Goal: Contribute content

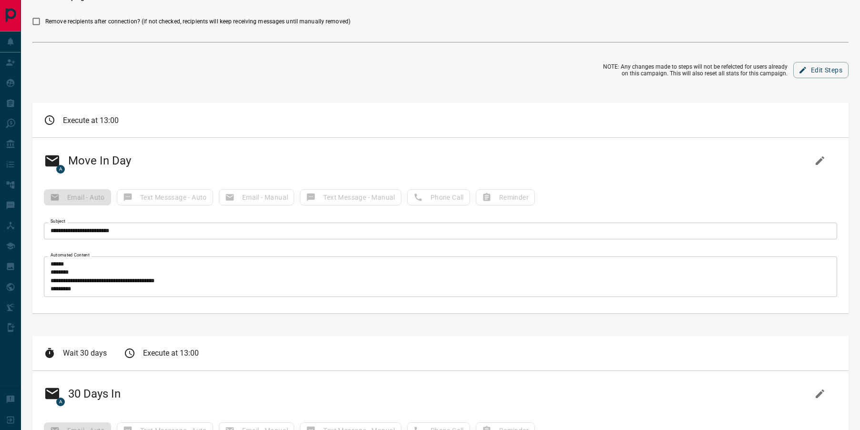
scroll to position [58, 0]
click at [708, 246] on div "**********" at bounding box center [440, 223] width 816 height 175
click at [691, 271] on textarea "Automated Content" at bounding box center [441, 274] width 780 height 32
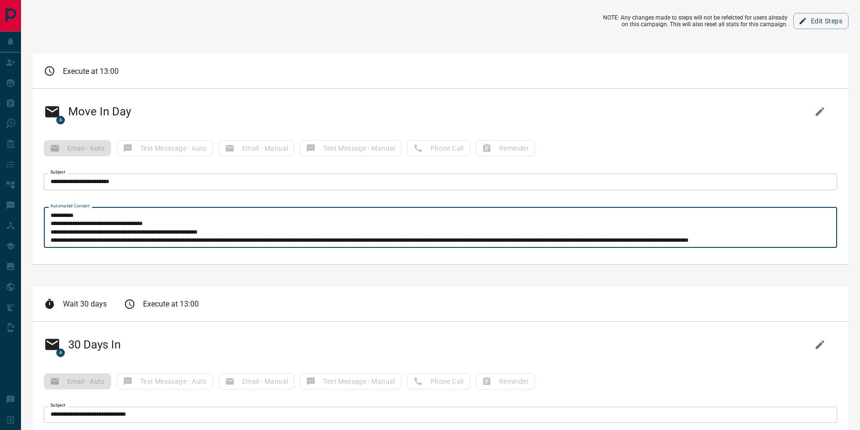
scroll to position [68, 0]
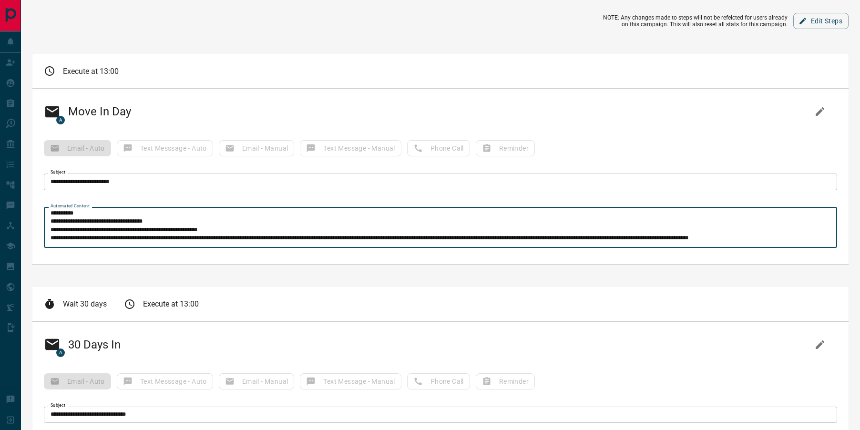
click at [74, 222] on textarea "Automated Content" at bounding box center [441, 227] width 780 height 32
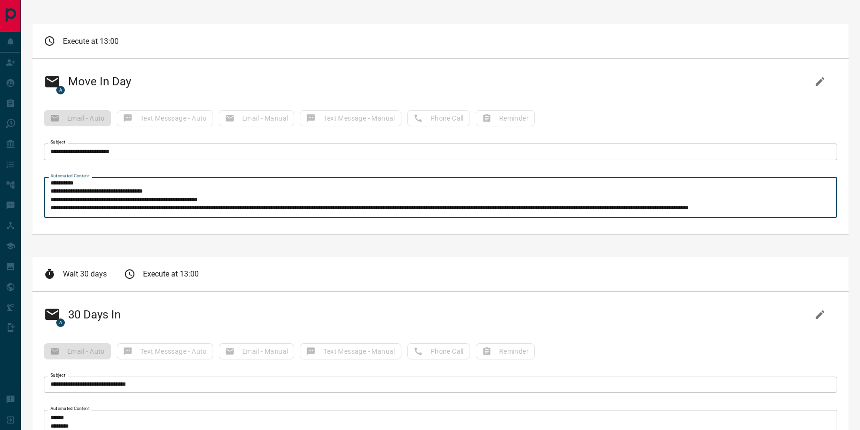
scroll to position [136, 0]
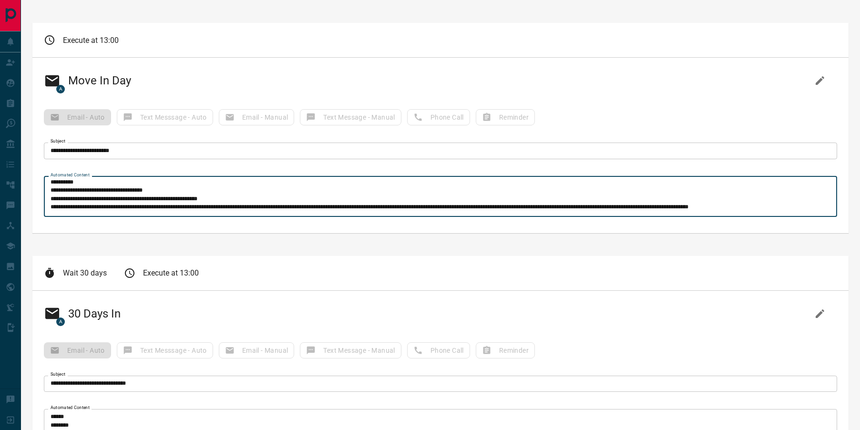
click at [124, 192] on textarea "Automated Content" at bounding box center [441, 196] width 780 height 32
click at [816, 76] on icon "button" at bounding box center [820, 80] width 11 height 11
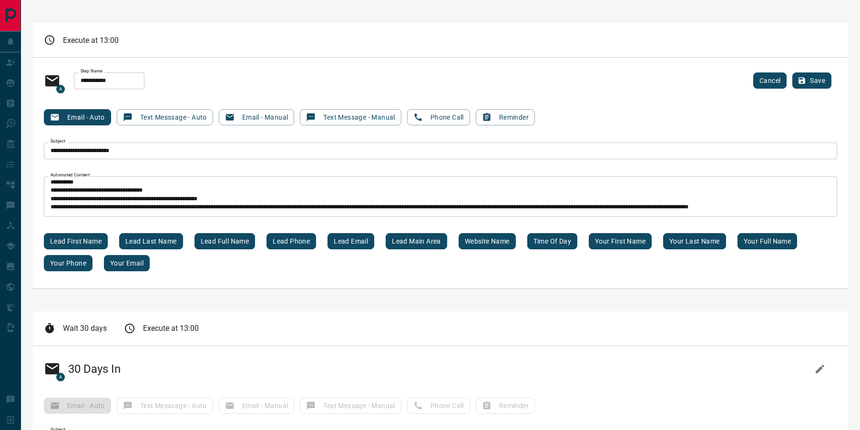
click at [77, 190] on textarea "Automated Content" at bounding box center [441, 196] width 780 height 32
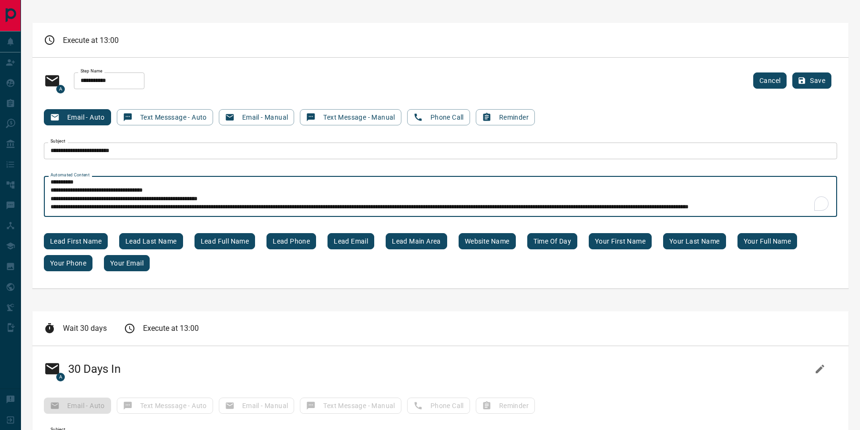
click at [77, 190] on textarea "Automated Content" at bounding box center [441, 196] width 780 height 32
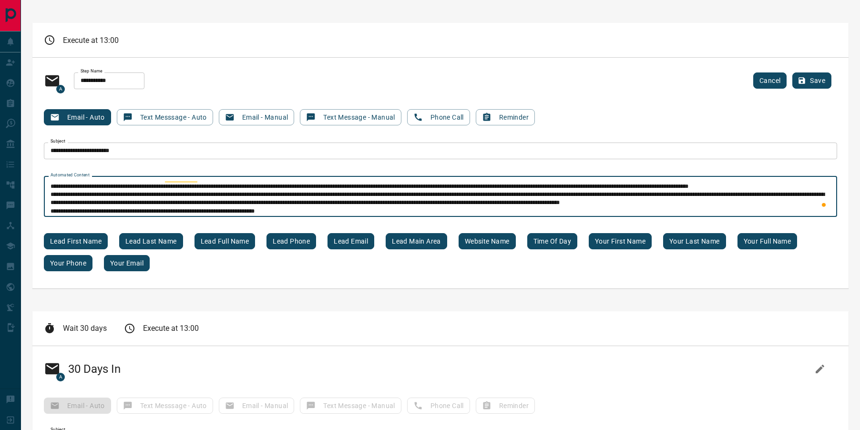
scroll to position [91, 0]
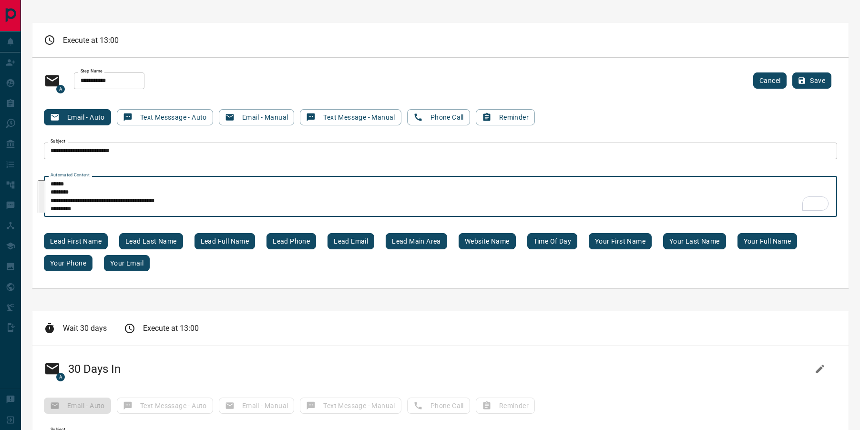
drag, startPoint x: 484, startPoint y: 184, endPoint x: 624, endPoint y: 179, distance: 140.3
click at [624, 180] on textarea "Automated Content" at bounding box center [441, 196] width 780 height 32
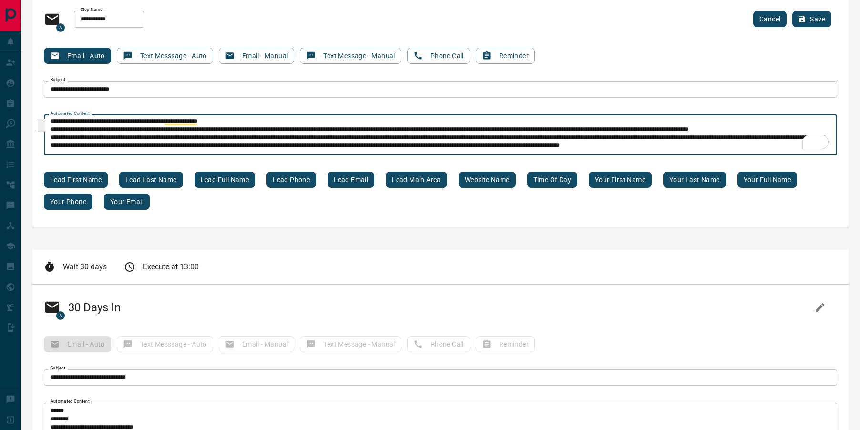
click at [631, 137] on textarea "Automated Content" at bounding box center [441, 135] width 780 height 32
drag, startPoint x: 725, startPoint y: 129, endPoint x: 484, endPoint y: 128, distance: 241.8
click at [484, 128] on textarea "Automated Content" at bounding box center [441, 135] width 780 height 32
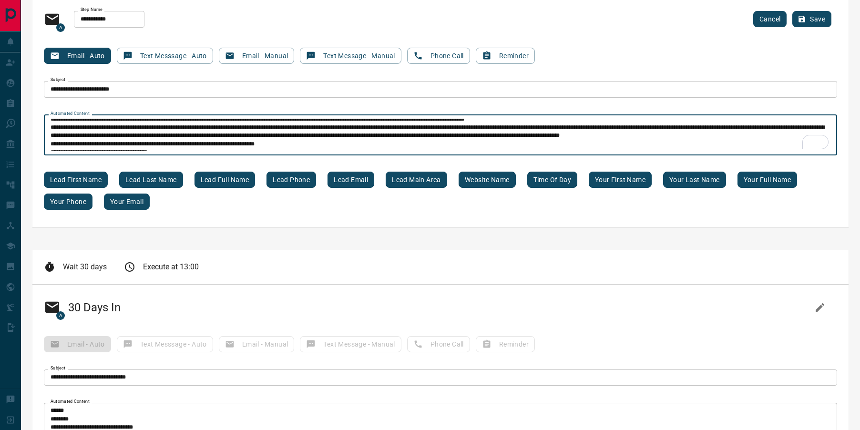
click at [333, 132] on textarea "Automated Content" at bounding box center [441, 135] width 780 height 32
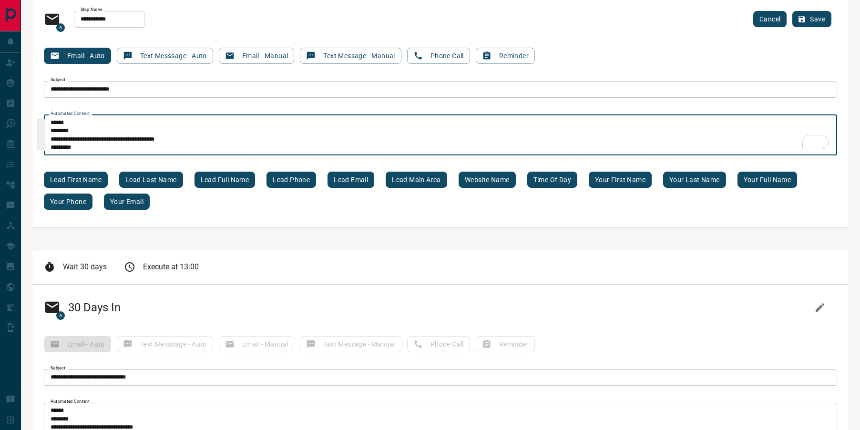
click at [99, 139] on textarea "Automated Content" at bounding box center [441, 135] width 780 height 32
drag, startPoint x: 98, startPoint y: 139, endPoint x: 146, endPoint y: 138, distance: 47.7
click at [146, 138] on textarea "Automated Content" at bounding box center [441, 135] width 780 height 32
click at [111, 91] on input "**********" at bounding box center [441, 89] width 794 height 16
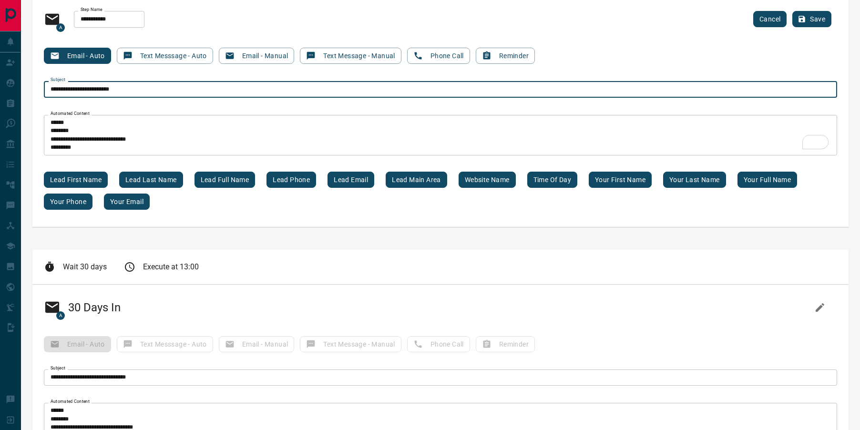
click at [111, 92] on input "**********" at bounding box center [441, 89] width 794 height 16
click at [108, 89] on input "**********" at bounding box center [441, 89] width 794 height 16
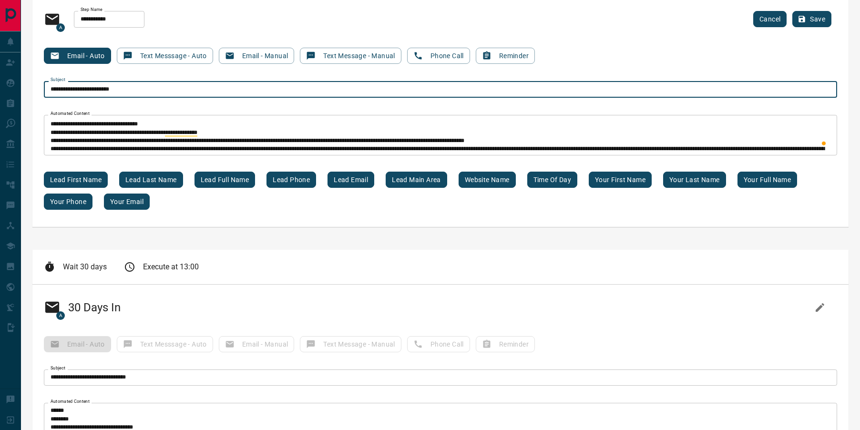
click at [92, 133] on textarea "Automated Content" at bounding box center [441, 135] width 780 height 32
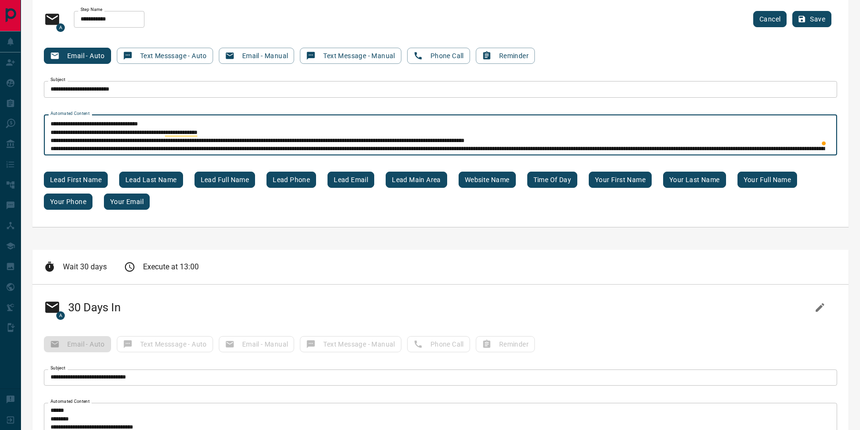
drag, startPoint x: 71, startPoint y: 132, endPoint x: 199, endPoint y: 133, distance: 128.3
click at [199, 133] on textarea "Automated Content" at bounding box center [441, 135] width 780 height 32
paste textarea "**********"
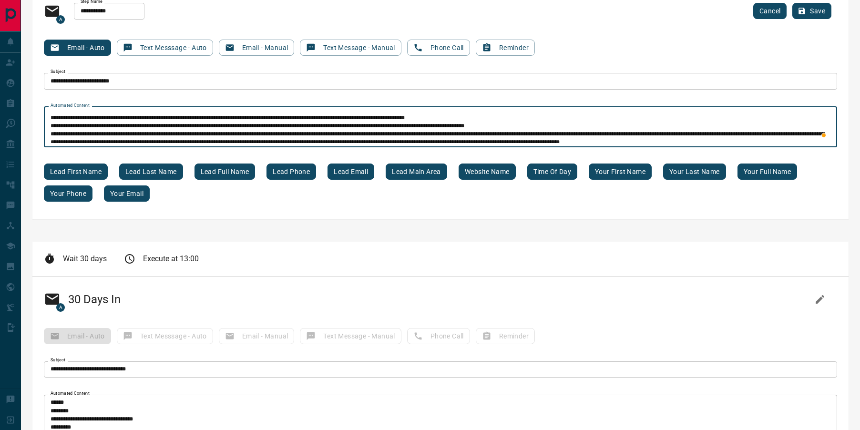
drag, startPoint x: 71, startPoint y: 123, endPoint x: 417, endPoint y: 118, distance: 346.3
click at [417, 118] on textarea "Automated Content" at bounding box center [441, 127] width 780 height 32
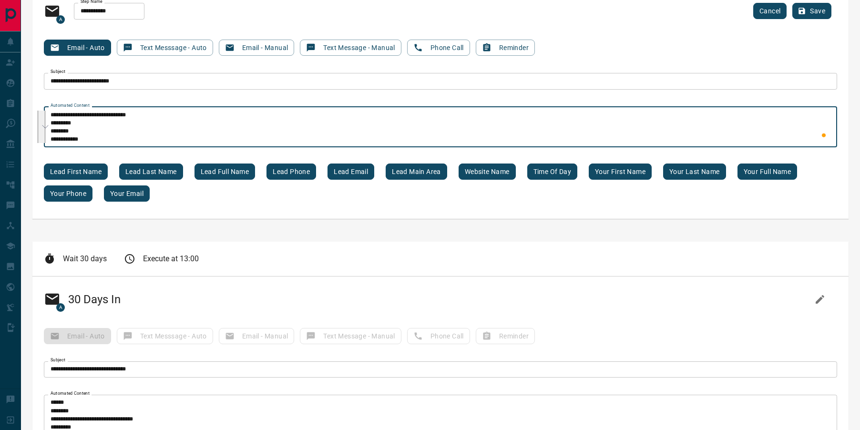
drag, startPoint x: 491, startPoint y: 130, endPoint x: 293, endPoint y: 133, distance: 197.9
click at [293, 134] on textarea "Automated Content" at bounding box center [441, 127] width 780 height 32
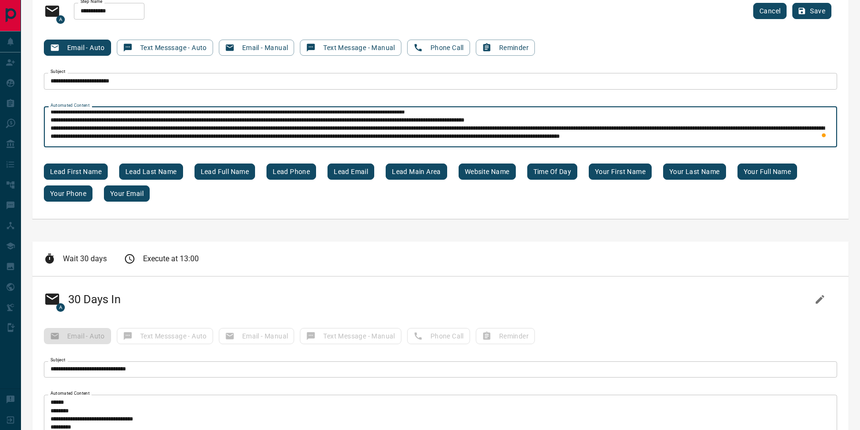
click at [378, 128] on textarea "Automated Content" at bounding box center [441, 127] width 780 height 32
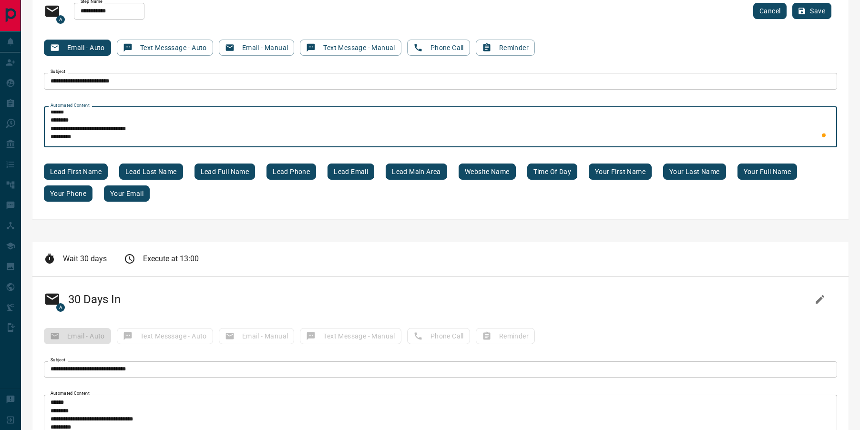
drag, startPoint x: 487, startPoint y: 121, endPoint x: 351, endPoint y: 116, distance: 136.5
click at [351, 116] on textarea "Automated Content" at bounding box center [441, 127] width 780 height 32
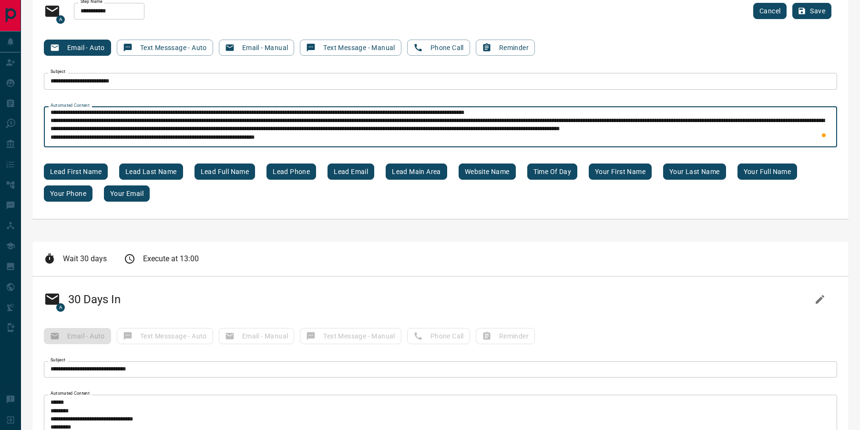
click at [382, 119] on textarea "Automated Content" at bounding box center [441, 127] width 780 height 32
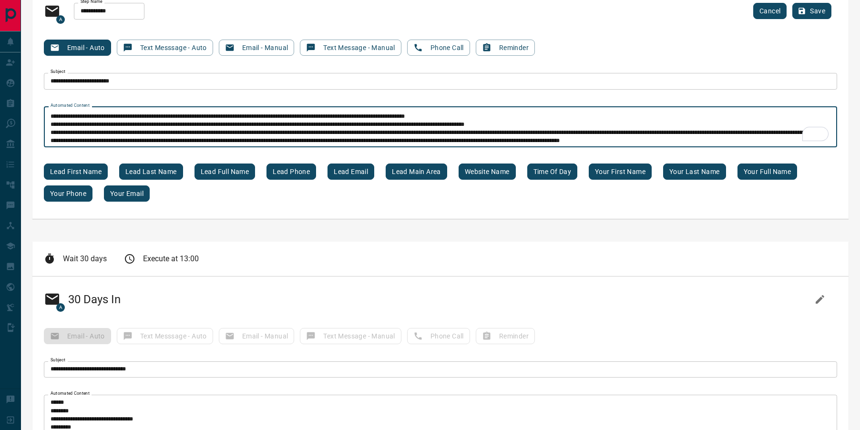
click at [485, 127] on textarea "Automated Content" at bounding box center [441, 127] width 780 height 32
click at [427, 124] on textarea "Automated Content" at bounding box center [441, 127] width 780 height 32
drag, startPoint x: 213, startPoint y: 125, endPoint x: 483, endPoint y: 123, distance: 270.4
click at [483, 123] on textarea "Automated Content" at bounding box center [441, 127] width 780 height 32
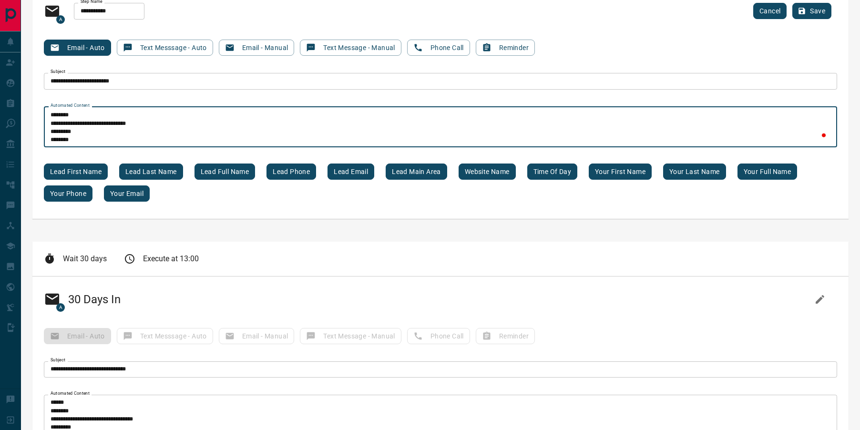
drag, startPoint x: 223, startPoint y: 124, endPoint x: 148, endPoint y: 132, distance: 75.3
click at [148, 132] on textarea "Automated Content" at bounding box center [441, 127] width 780 height 32
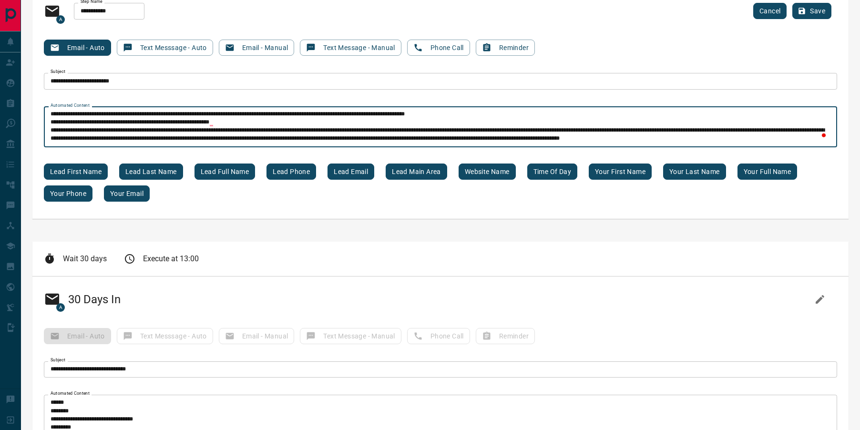
click at [193, 126] on textarea "Automated Content" at bounding box center [441, 127] width 780 height 32
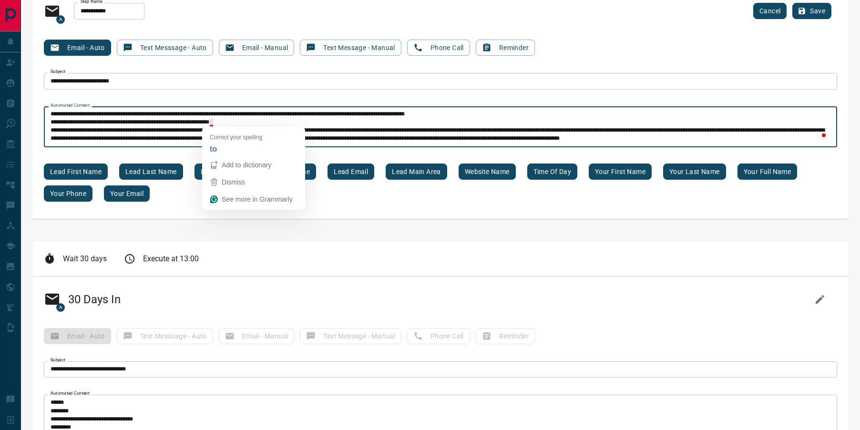
click at [216, 122] on textarea "Automated Content" at bounding box center [441, 127] width 780 height 32
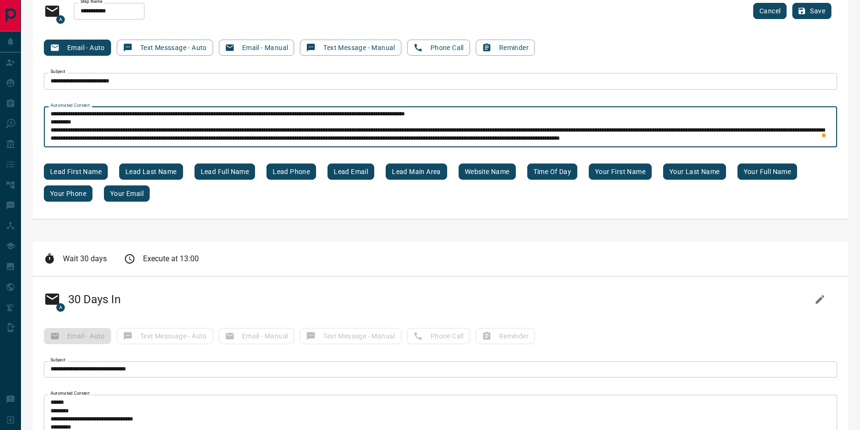
paste textarea "**********"
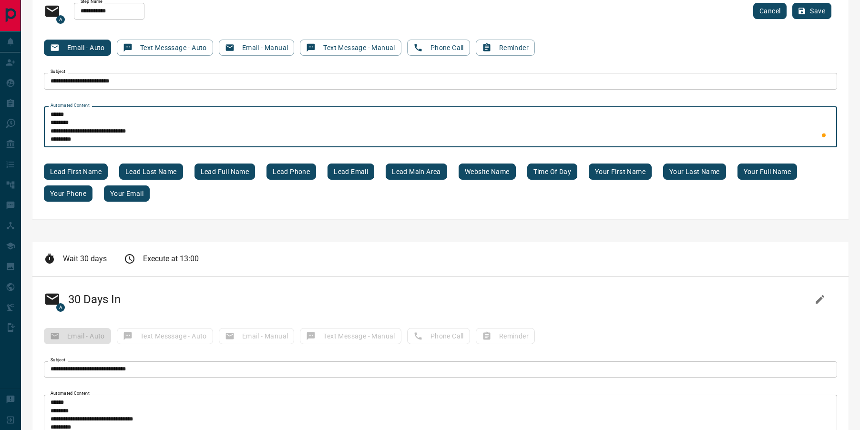
drag, startPoint x: 439, startPoint y: 113, endPoint x: 425, endPoint y: 115, distance: 14.0
click at [425, 115] on textarea "Automated Content" at bounding box center [441, 127] width 780 height 32
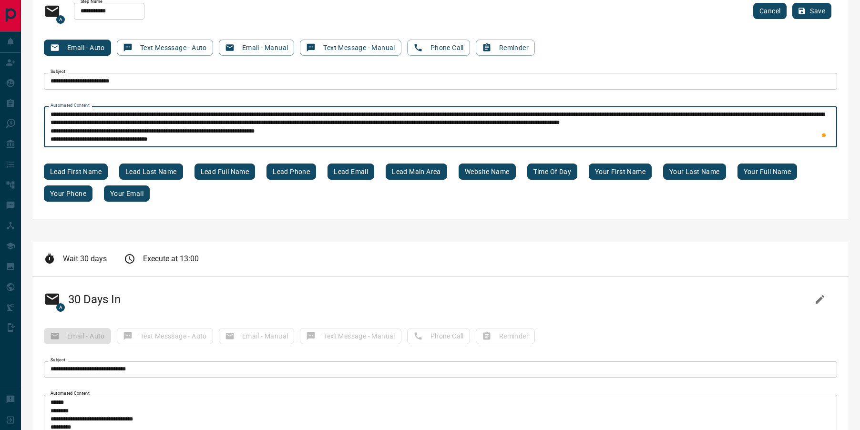
click at [430, 123] on textarea "Automated Content" at bounding box center [441, 127] width 780 height 32
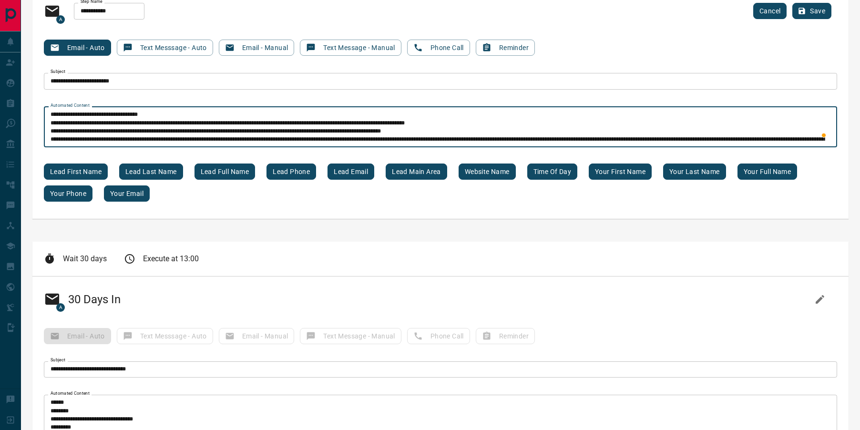
click at [426, 123] on textarea "Automated Content" at bounding box center [441, 127] width 780 height 32
drag, startPoint x: 422, startPoint y: 124, endPoint x: 434, endPoint y: 124, distance: 12.4
click at [434, 124] on textarea "Automated Content" at bounding box center [441, 127] width 780 height 32
click at [421, 132] on textarea "Automated Content" at bounding box center [441, 127] width 780 height 32
paste textarea "****"
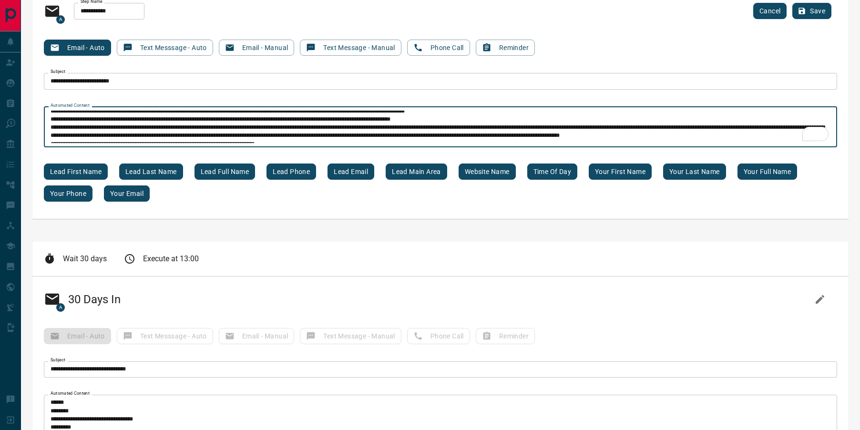
drag, startPoint x: 275, startPoint y: 129, endPoint x: 160, endPoint y: 118, distance: 115.5
click at [160, 118] on textarea "Automated Content" at bounding box center [441, 127] width 780 height 32
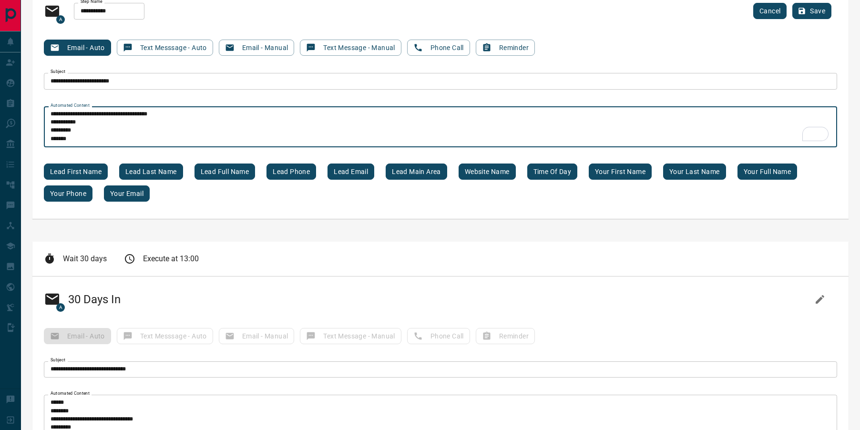
drag, startPoint x: 67, startPoint y: 119, endPoint x: 256, endPoint y: 124, distance: 188.9
click at [256, 124] on textarea "Automated Content" at bounding box center [441, 127] width 780 height 32
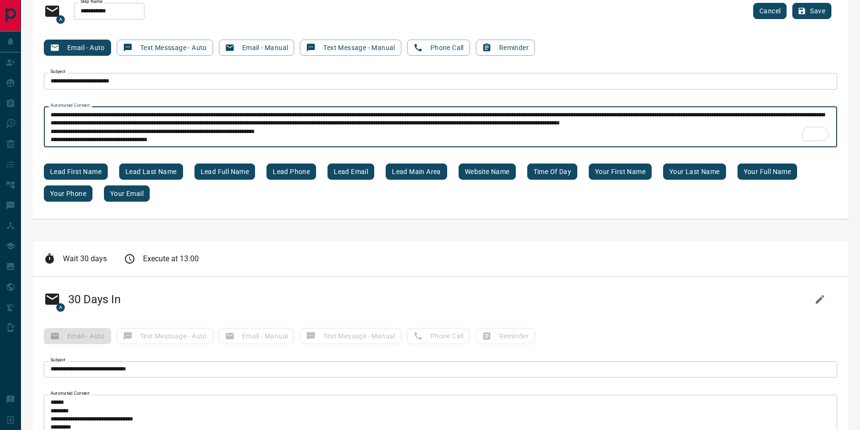
click at [233, 125] on textarea "Automated Content" at bounding box center [441, 127] width 780 height 32
click at [274, 133] on textarea "Automated Content" at bounding box center [441, 127] width 780 height 32
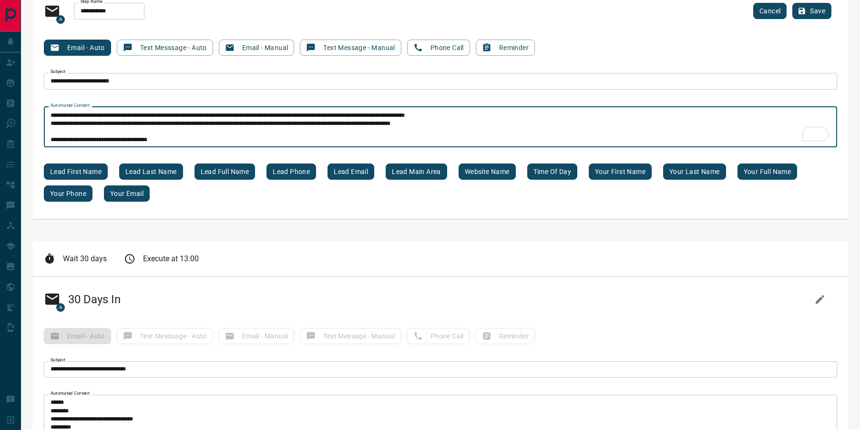
paste textarea "**********"
click at [212, 129] on textarea "Automated Content" at bounding box center [441, 127] width 780 height 32
paste textarea "**********"
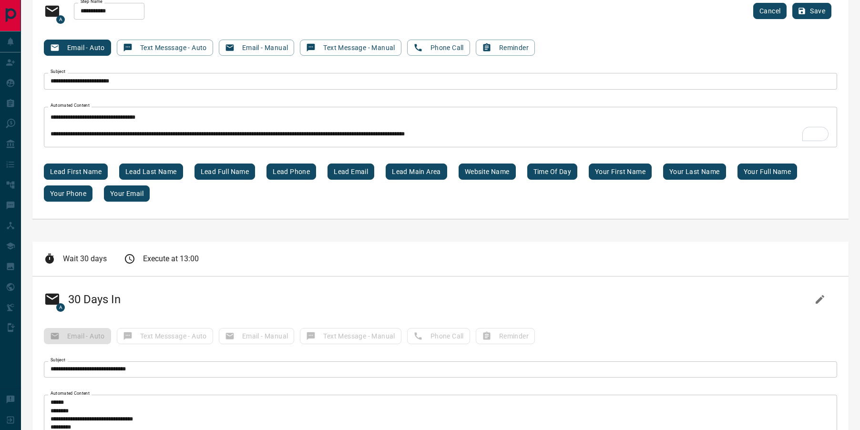
scroll to position [101, 0]
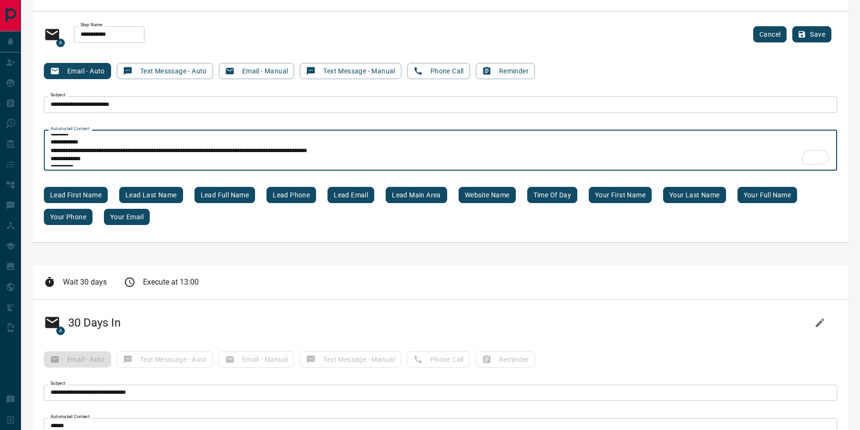
drag, startPoint x: 90, startPoint y: 160, endPoint x: 54, endPoint y: 145, distance: 38.6
click at [54, 145] on textarea "Automated Content" at bounding box center [441, 150] width 780 height 32
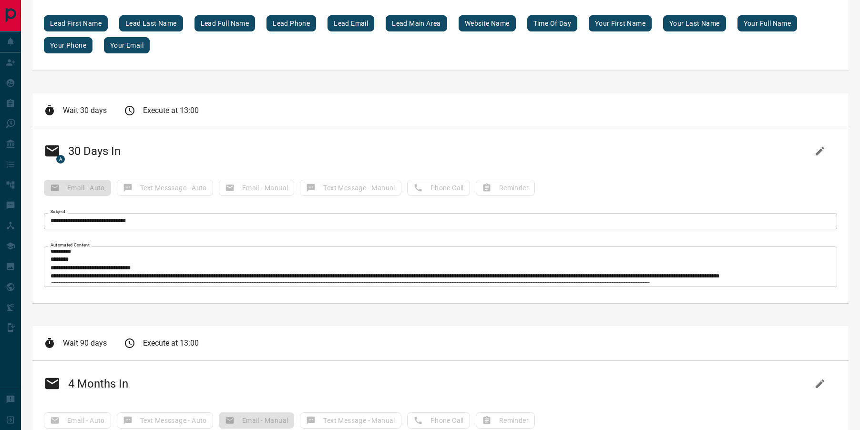
type textarea "**********"
click at [93, 273] on textarea "Automated Content" at bounding box center [441, 266] width 780 height 32
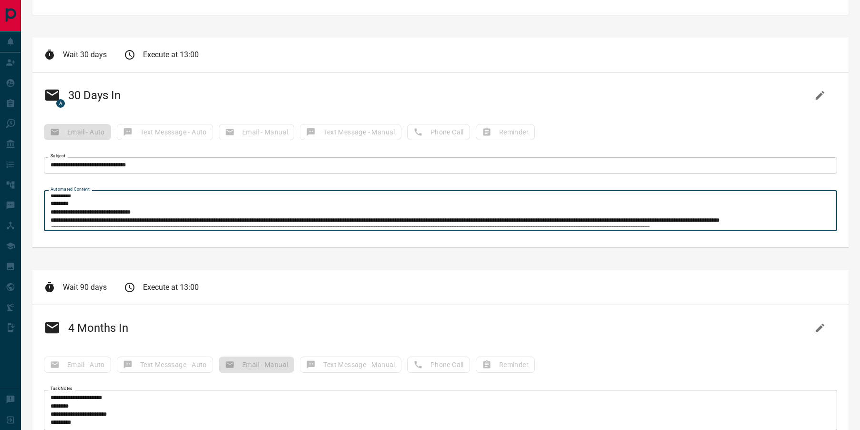
scroll to position [413, 0]
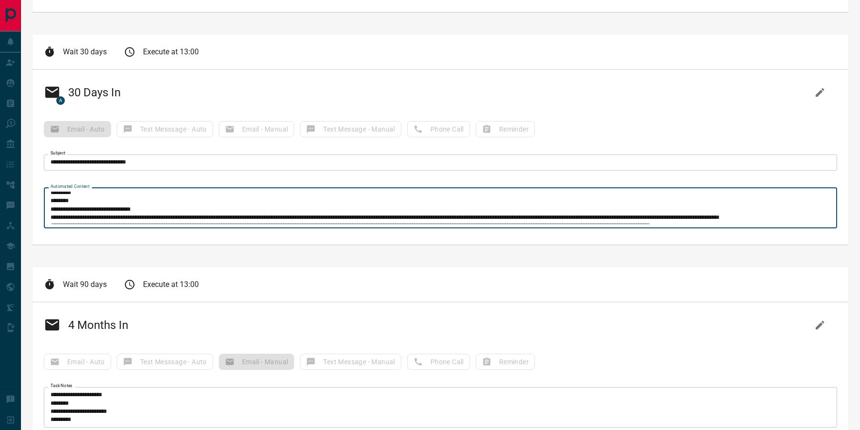
click at [221, 228] on div "Automated Content * Automated Content" at bounding box center [441, 210] width 794 height 45
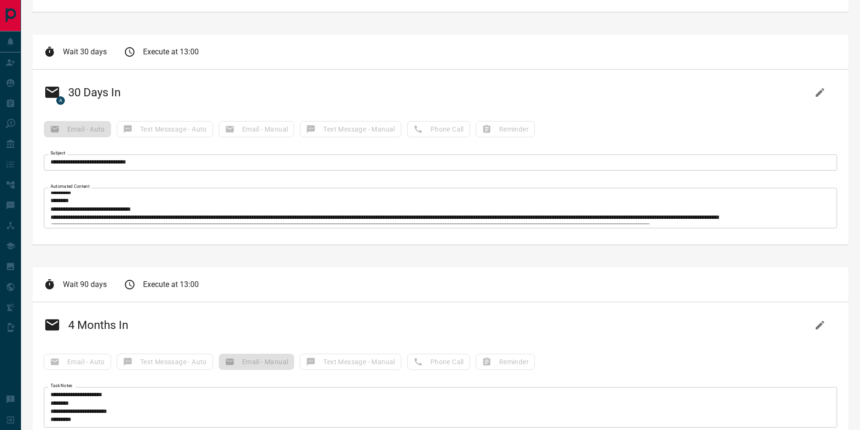
click at [221, 211] on textarea "Automated Content" at bounding box center [441, 208] width 780 height 32
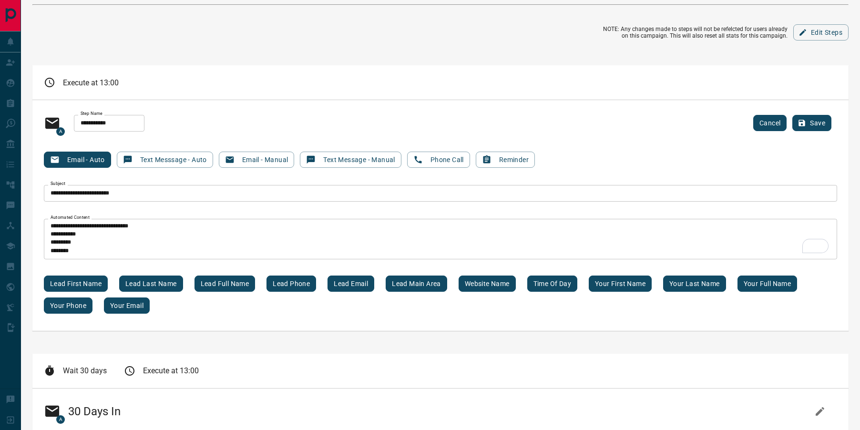
scroll to position [94, 0]
click at [802, 121] on icon "button" at bounding box center [802, 122] width 9 height 9
click at [802, 125] on icon "button" at bounding box center [802, 123] width 7 height 7
